Goal: Task Accomplishment & Management: Manage account settings

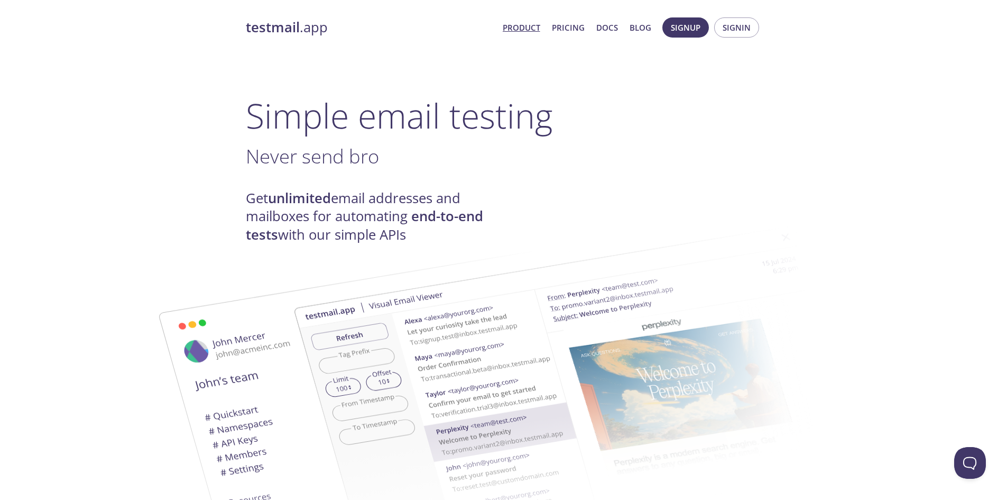
click at [265, 113] on h1 "Simple email testing" at bounding box center [504, 115] width 516 height 41
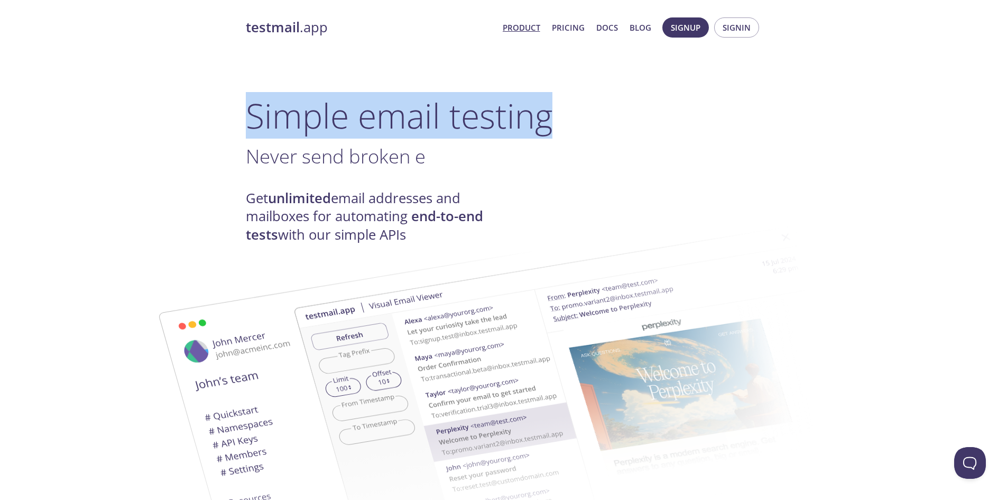
drag, startPoint x: 265, startPoint y: 113, endPoint x: 595, endPoint y: 121, distance: 330.0
click at [578, 121] on h1 "Simple email testing" at bounding box center [504, 115] width 516 height 41
click at [524, 118] on h1 "Simple email testing" at bounding box center [504, 115] width 516 height 41
drag, startPoint x: 524, startPoint y: 118, endPoint x: 232, endPoint y: 124, distance: 292.4
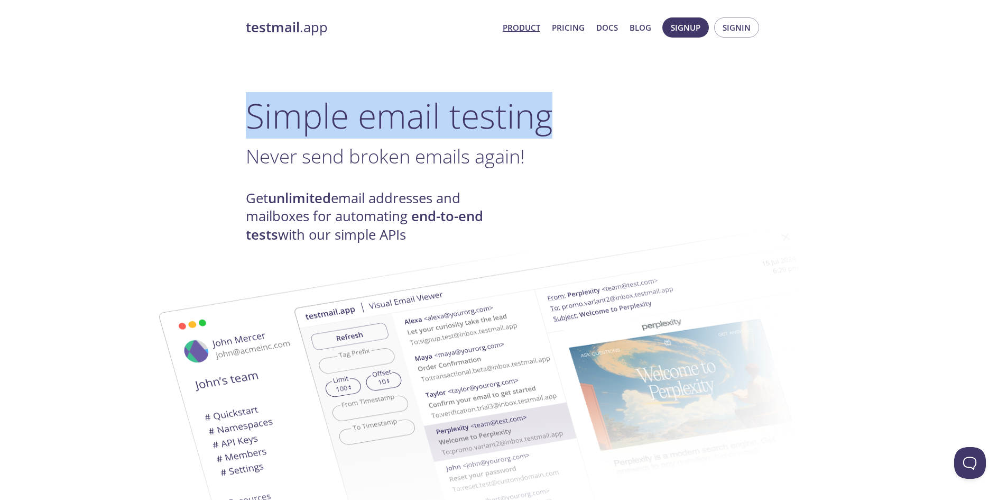
click at [257, 122] on h1 "Simple email testing" at bounding box center [504, 115] width 516 height 41
drag, startPoint x: 257, startPoint y: 122, endPoint x: 641, endPoint y: 126, distance: 384.4
click at [592, 127] on h1 "Simple email testing" at bounding box center [504, 115] width 516 height 41
click at [741, 29] on span "Signin" at bounding box center [737, 28] width 28 height 14
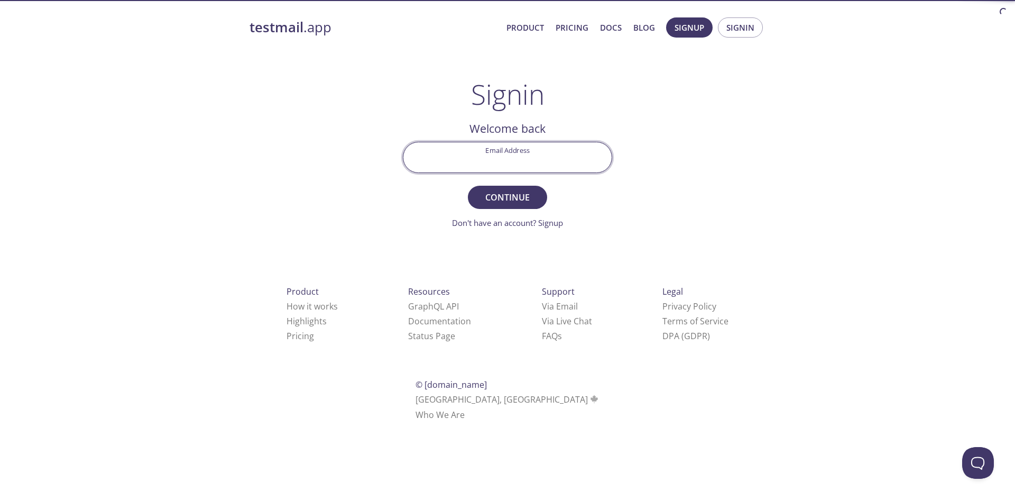
click at [533, 167] on input "Email Address" at bounding box center [507, 157] width 208 height 30
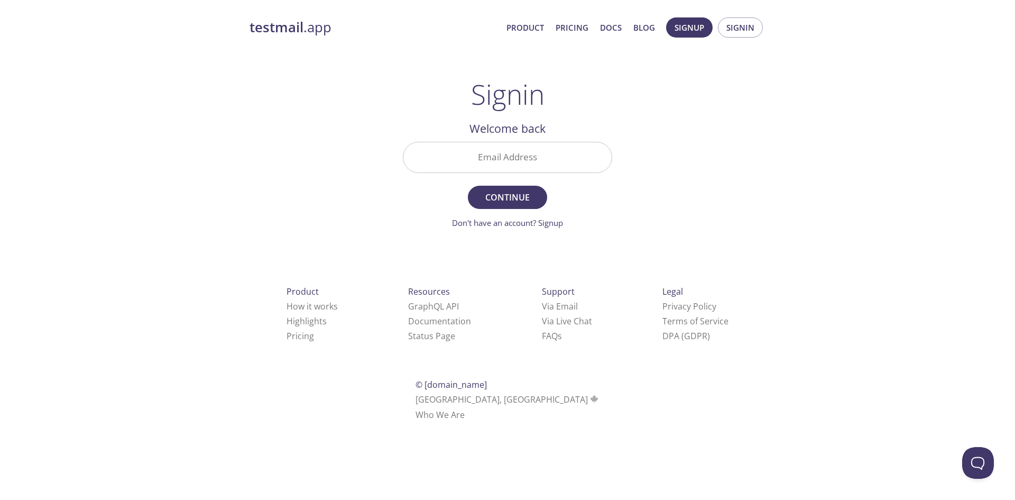
drag, startPoint x: 658, startPoint y: 146, endPoint x: 662, endPoint y: 150, distance: 6.4
click at [658, 148] on div "testmail .app Product Pricing Docs Blog Signup Signin Signin Welcome back Email…" at bounding box center [507, 231] width 541 height 441
click at [505, 156] on input "Email Address" at bounding box center [507, 157] width 208 height 30
click at [830, 142] on div "testmail .app Product Pricing Docs Blog Signup Signin Signin Welcome back Email…" at bounding box center [507, 231] width 1015 height 441
click at [529, 170] on input "Email Address" at bounding box center [507, 157] width 208 height 30
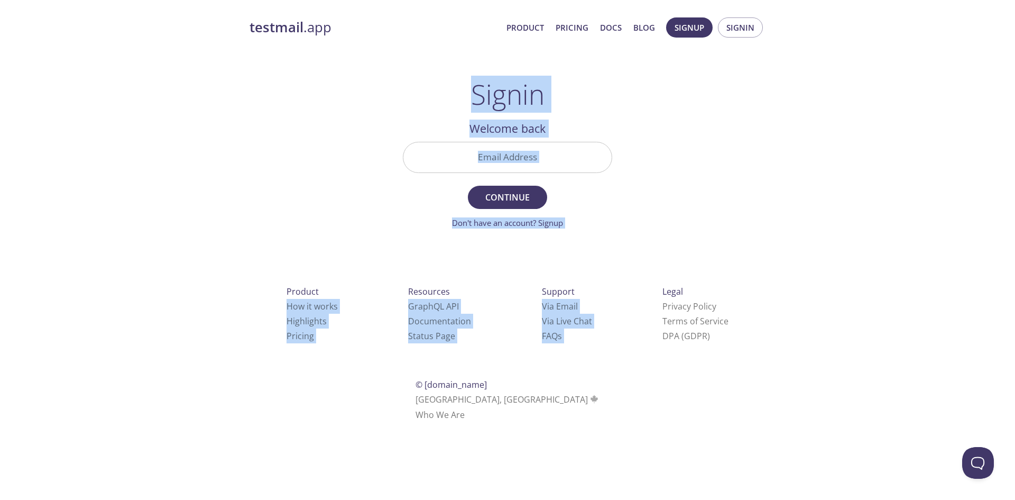
drag, startPoint x: 656, startPoint y: 255, endPoint x: 544, endPoint y: 245, distance: 112.1
click at [613, 262] on div "testmail .app Product Pricing Docs Blog Signup Signin Signin Welcome back Email…" at bounding box center [507, 231] width 1015 height 441
click at [753, 130] on div "testmail .app Product Pricing Docs Blog Signup Signin Signin Welcome back Email…" at bounding box center [507, 231] width 541 height 441
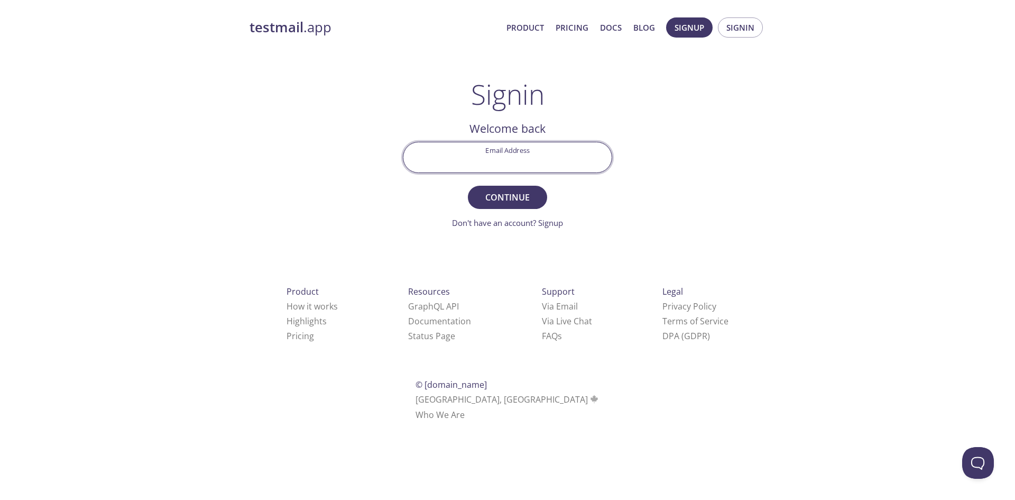
click at [563, 156] on input "Email Address" at bounding box center [507, 157] width 208 height 30
